Goal: Information Seeking & Learning: Compare options

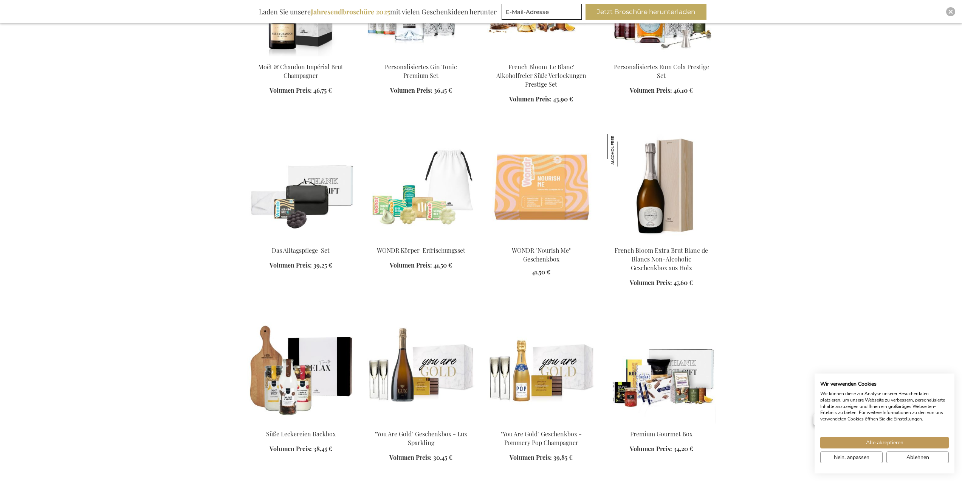
scroll to position [378, 0]
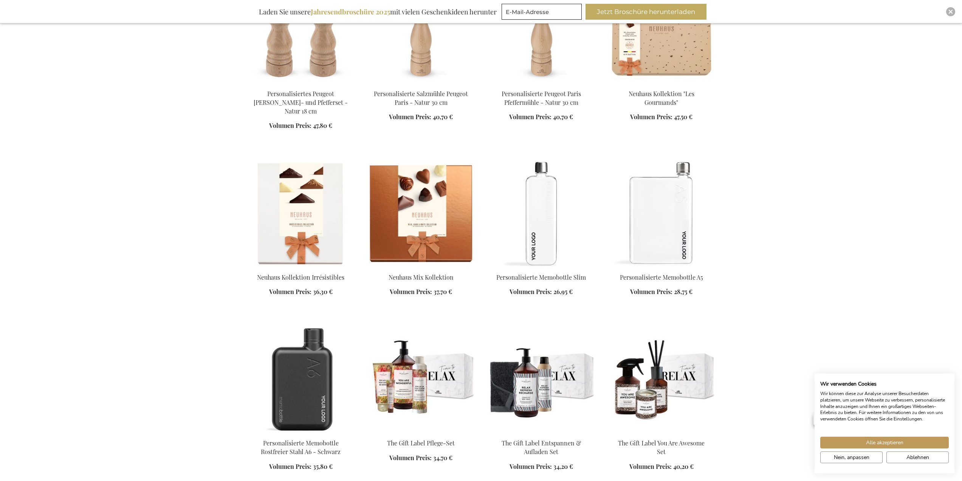
scroll to position [1172, 0]
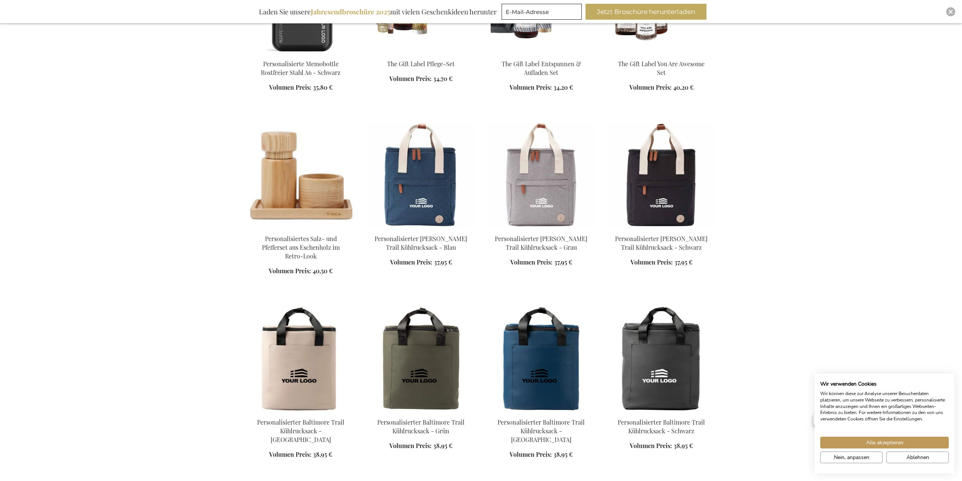
scroll to position [1437, 0]
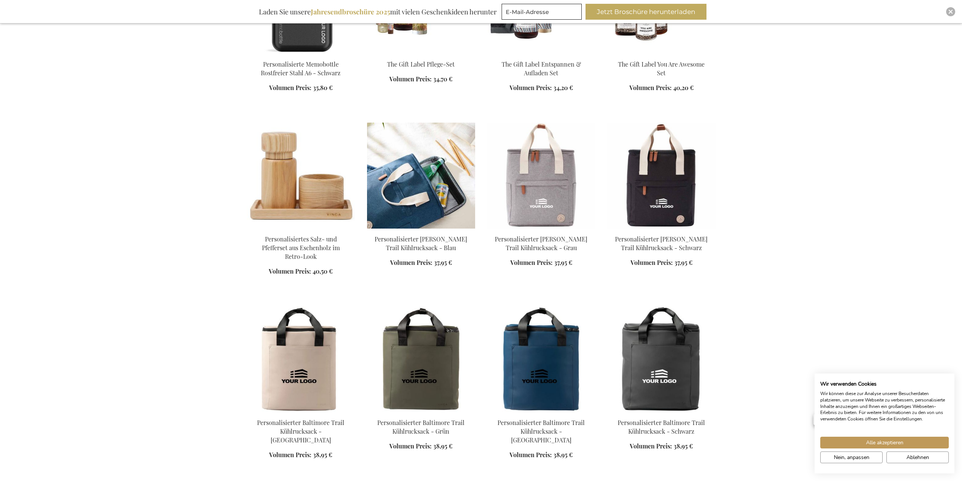
click at [420, 180] on img at bounding box center [421, 175] width 108 height 106
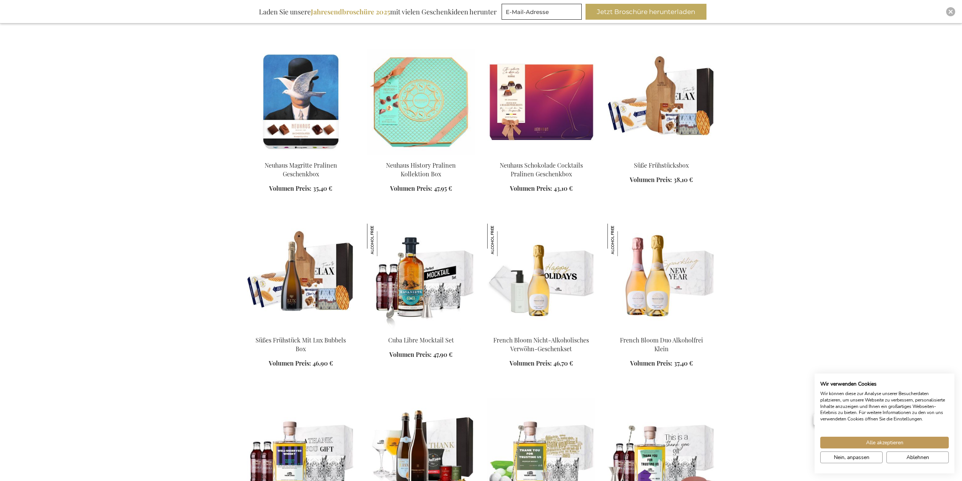
scroll to position [1145, 0]
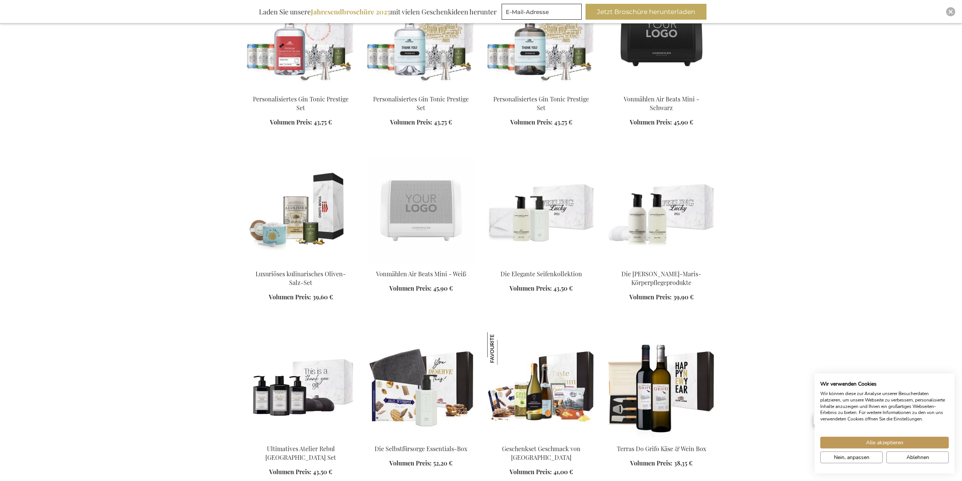
scroll to position [2015, 0]
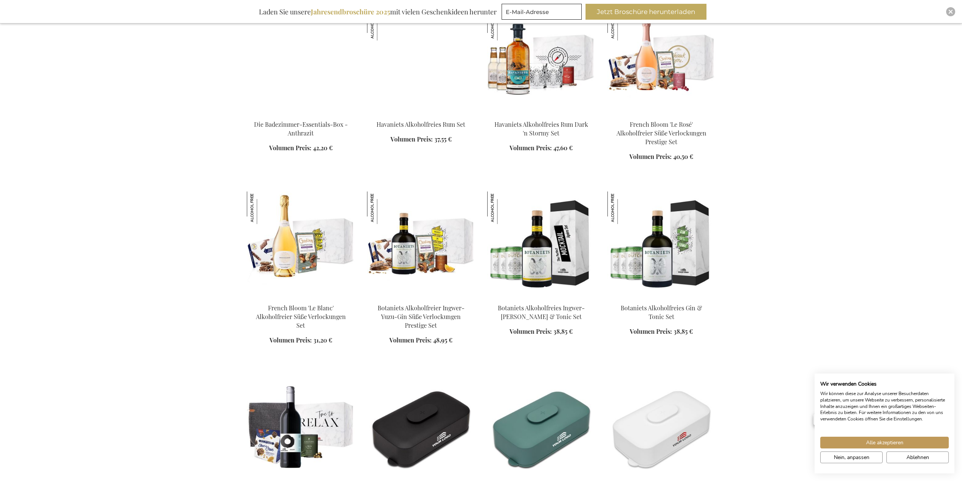
scroll to position [2544, 0]
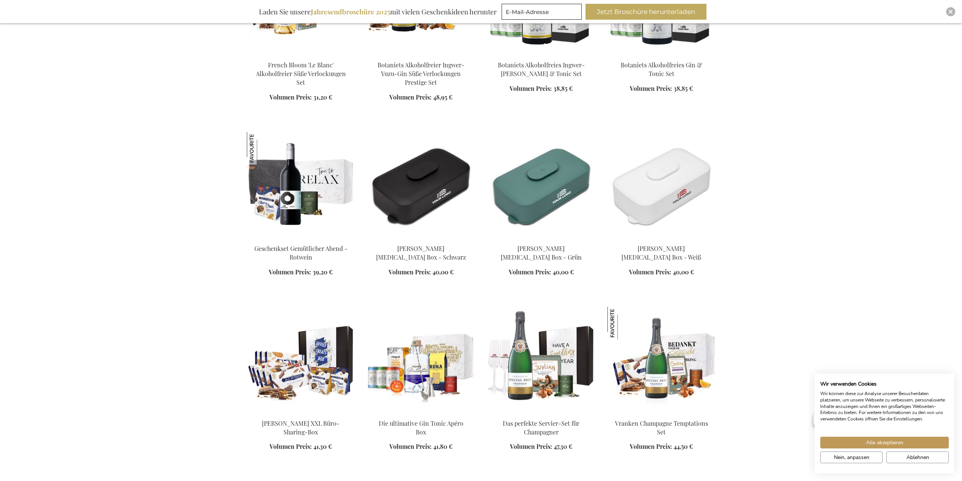
scroll to position [2733, 0]
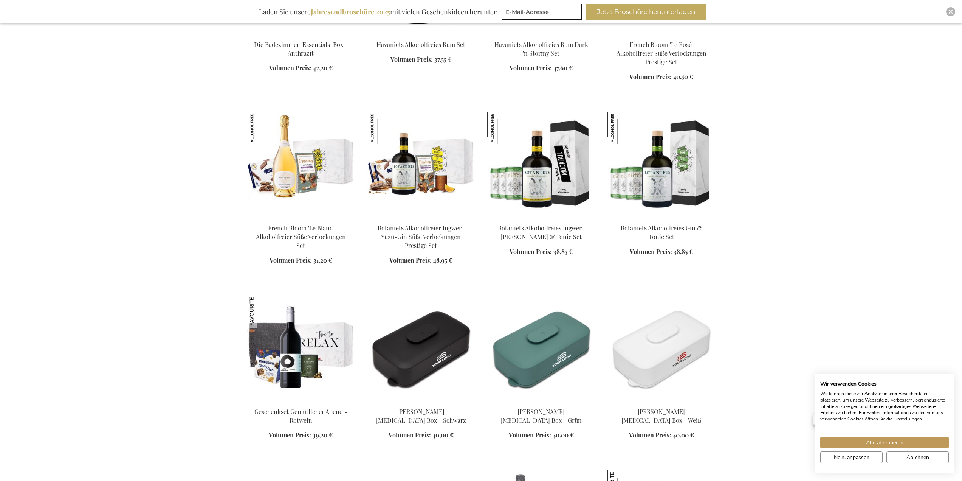
scroll to position [2620, 0]
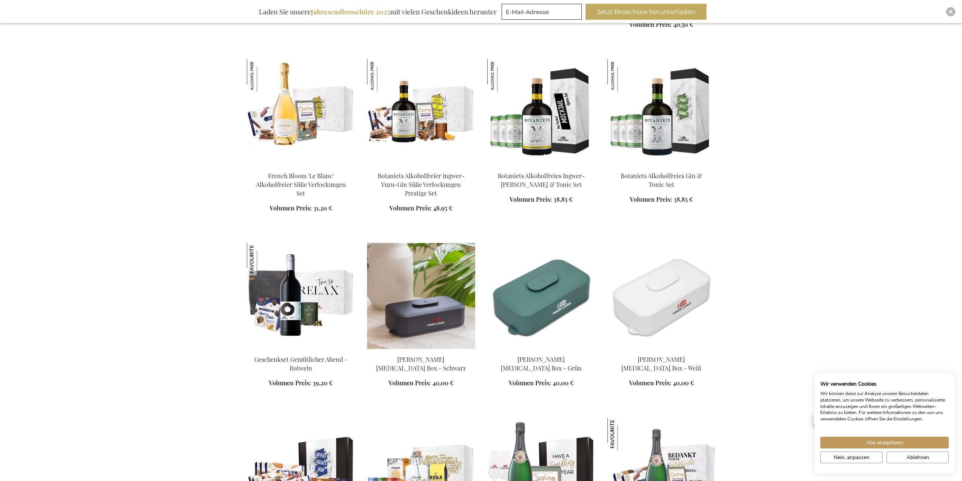
click at [401, 278] on img at bounding box center [421, 296] width 108 height 106
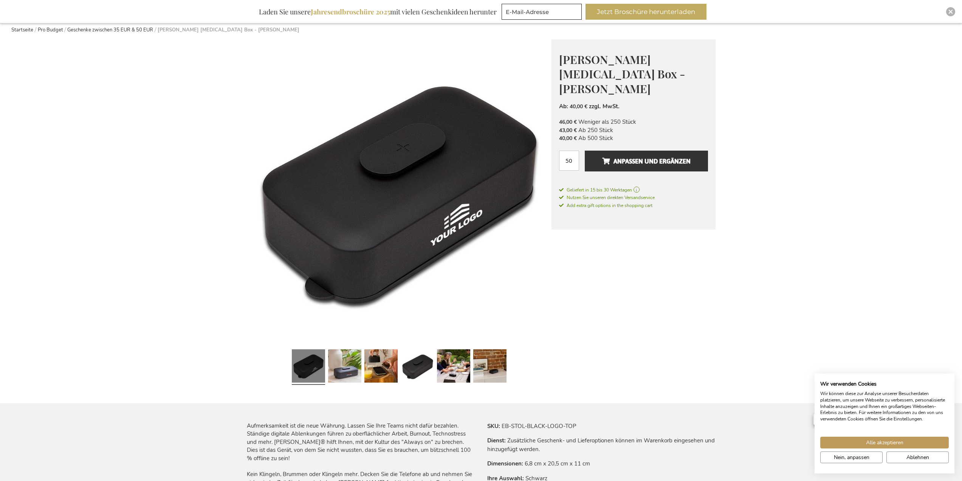
scroll to position [38, 0]
